Goal: Check status

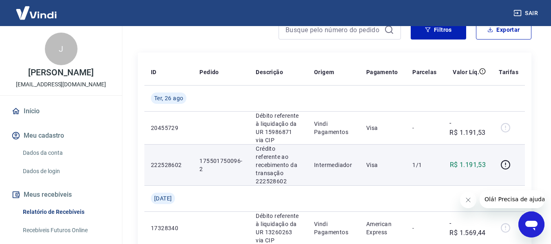
scroll to position [122, 0]
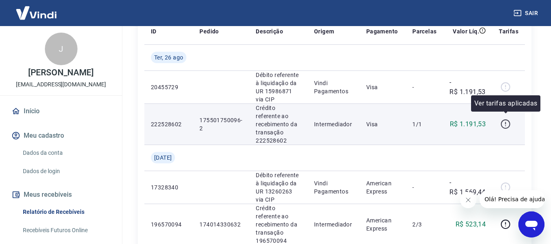
click at [502, 120] on icon "button" at bounding box center [505, 124] width 9 height 9
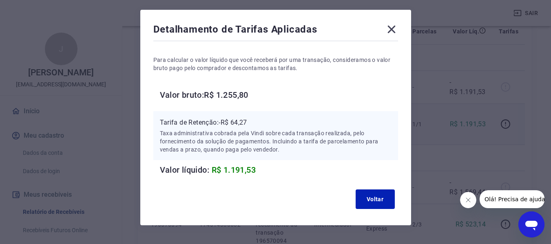
scroll to position [41, 0]
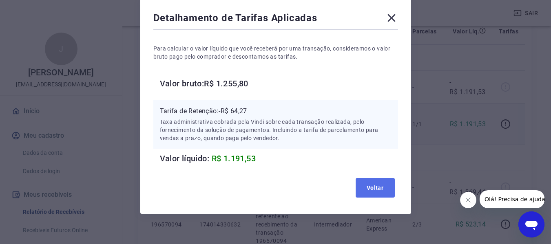
click at [364, 190] on button "Voltar" at bounding box center [375, 188] width 39 height 20
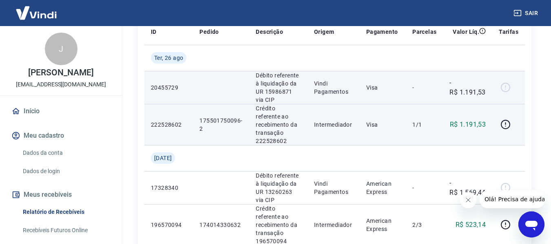
scroll to position [122, 0]
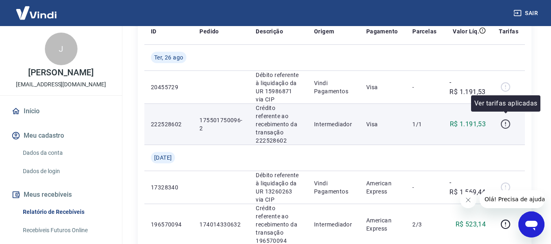
click at [504, 119] on icon "button" at bounding box center [506, 124] width 10 height 10
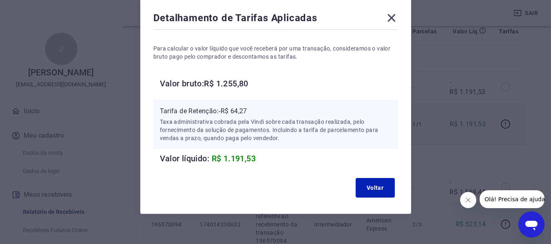
scroll to position [0, 0]
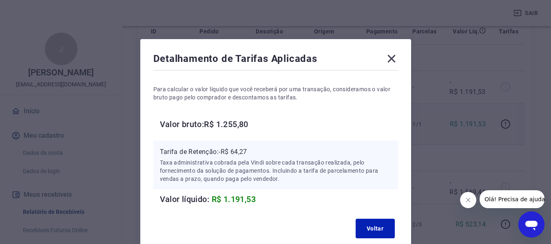
click at [393, 60] on icon at bounding box center [392, 59] width 8 height 8
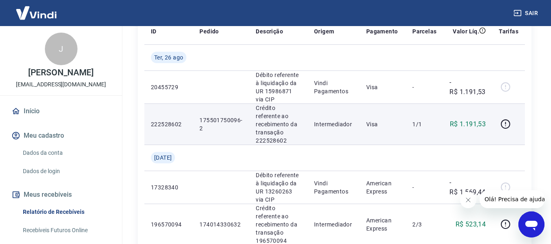
click at [40, 11] on img at bounding box center [36, 12] width 53 height 25
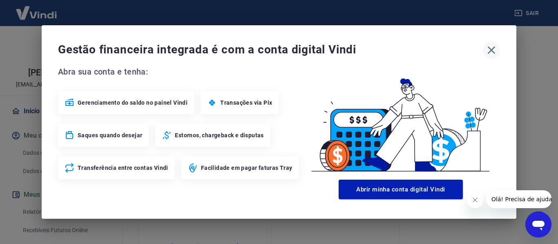
click at [494, 47] on icon "button" at bounding box center [491, 51] width 8 height 8
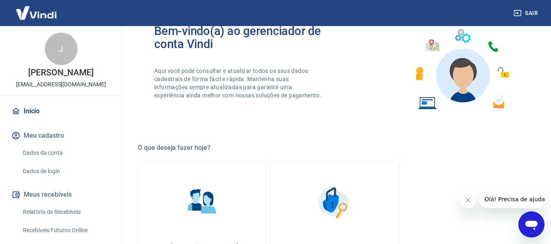
click at [49, 17] on img at bounding box center [36, 12] width 53 height 25
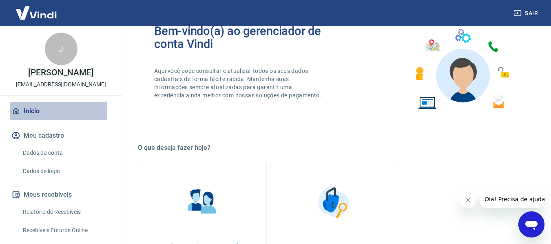
click at [26, 110] on link "Início" at bounding box center [61, 111] width 102 height 18
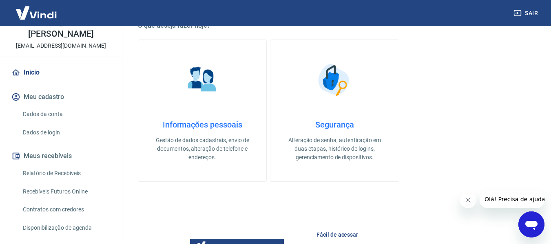
scroll to position [122, 0]
